Goal: Navigation & Orientation: Find specific page/section

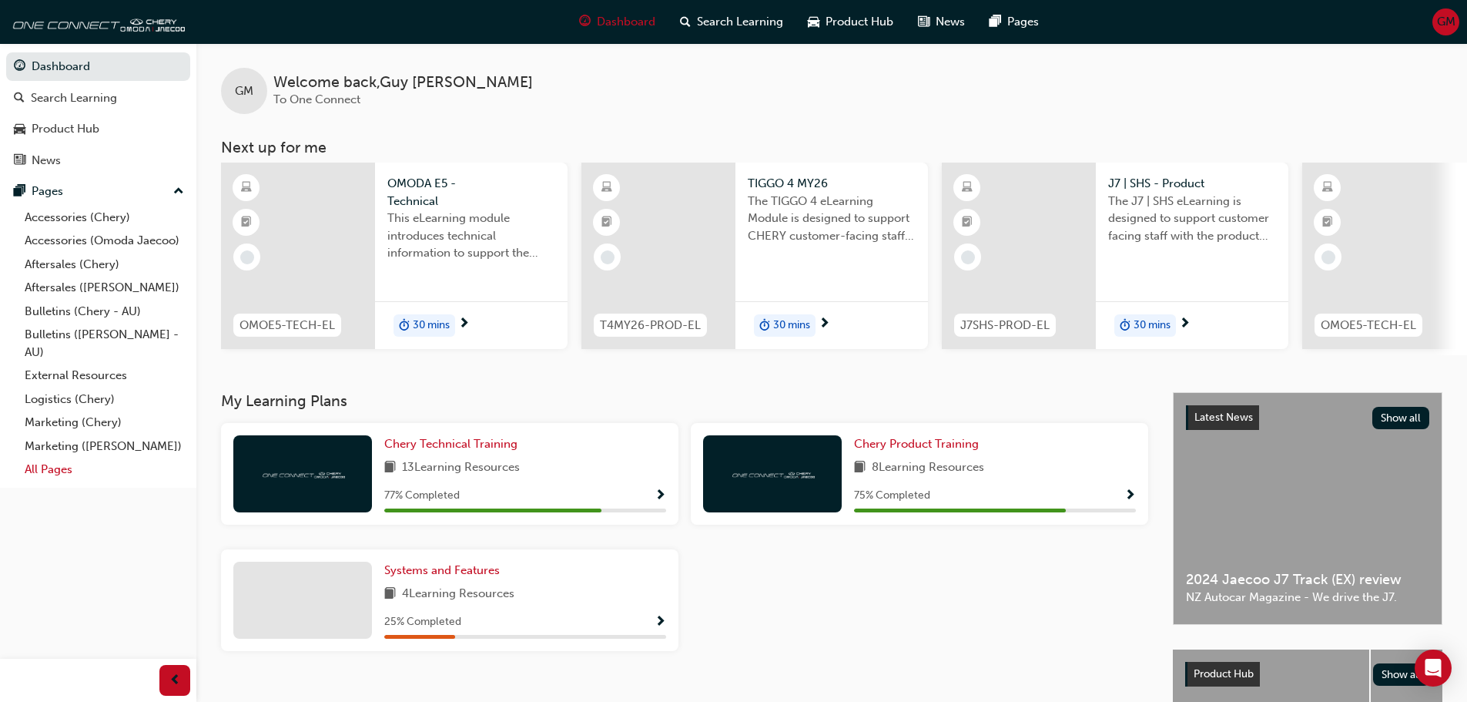
click at [61, 466] on link "All Pages" at bounding box center [104, 469] width 172 height 24
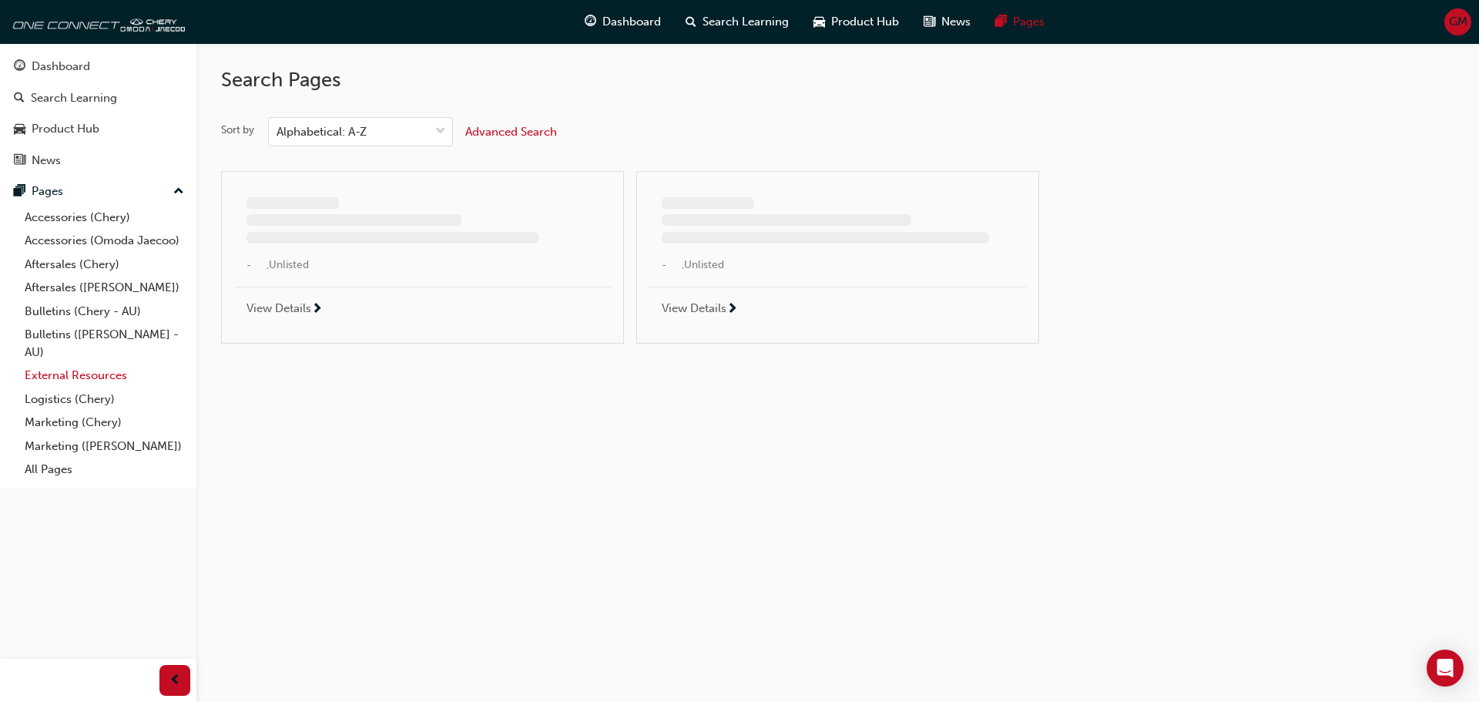
click at [99, 368] on link "External Resources" at bounding box center [104, 376] width 172 height 24
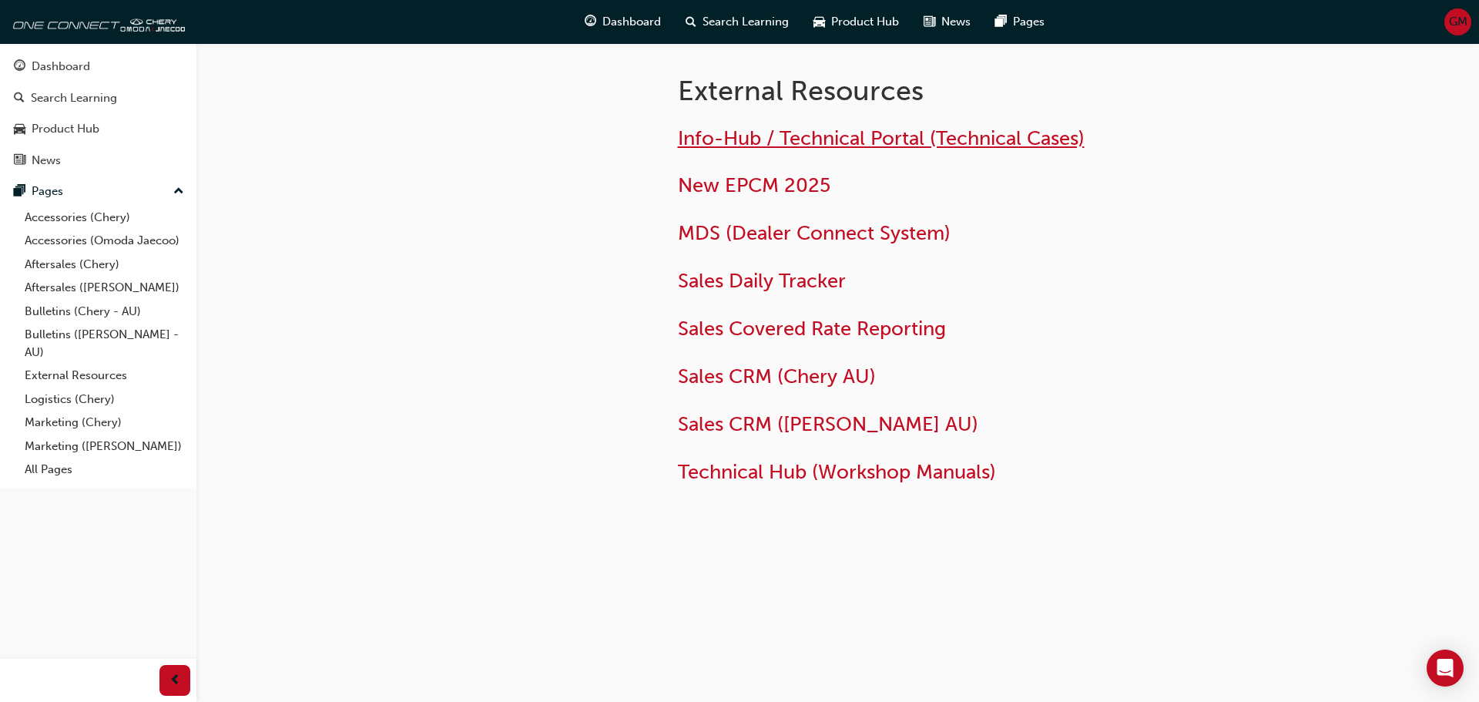
click at [736, 140] on span "Info-Hub / Technical Portal (Technical Cases)" at bounding box center [881, 138] width 407 height 24
click at [764, 468] on span "Technical Hub (Workshop Manuals)" at bounding box center [837, 472] width 318 height 24
